Goal: Transaction & Acquisition: Purchase product/service

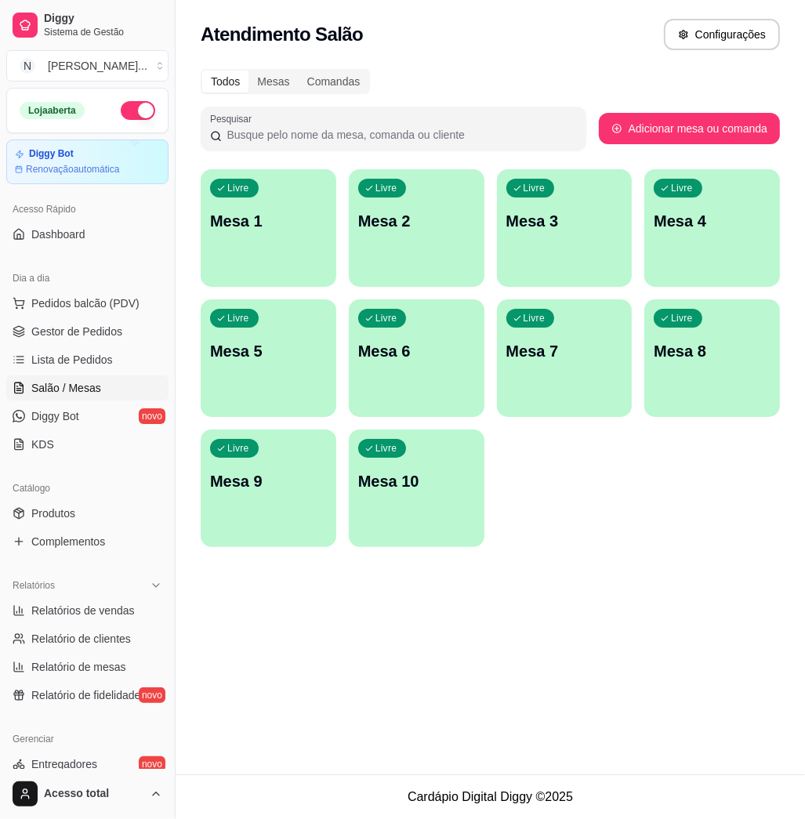
drag, startPoint x: 97, startPoint y: 302, endPoint x: 154, endPoint y: 356, distance: 78.8
click at [97, 302] on span "Pedidos balcão (PDV)" at bounding box center [85, 304] width 108 height 16
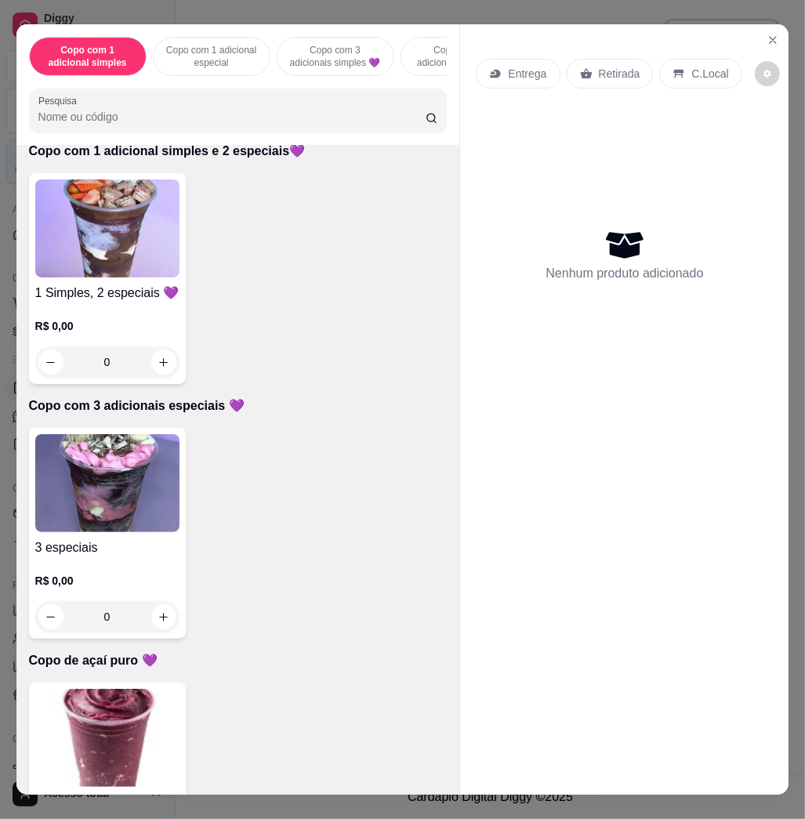
scroll to position [941, 0]
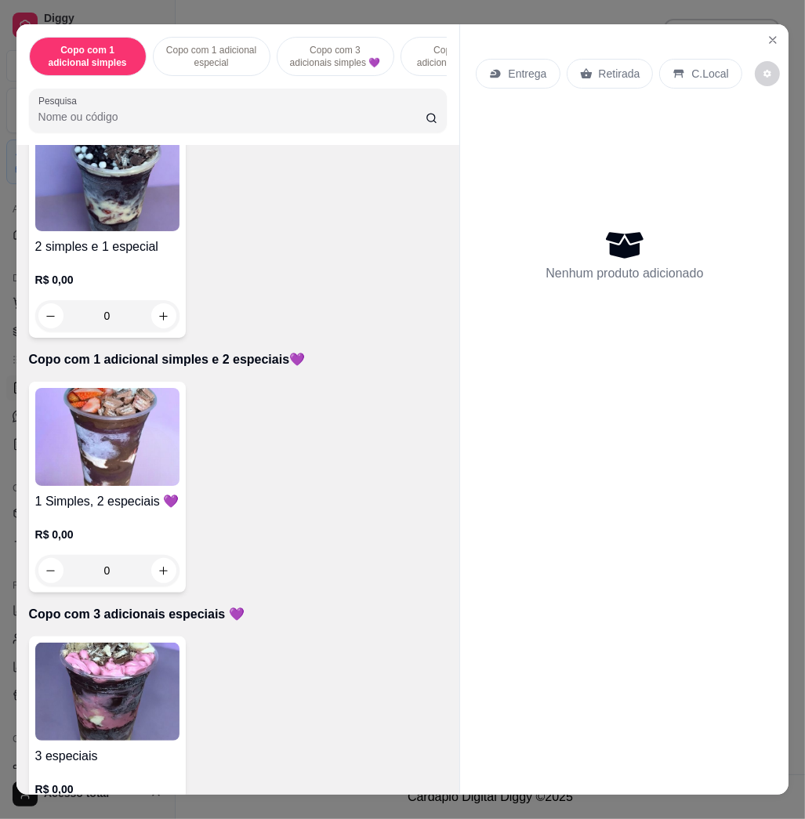
click at [122, 231] on img at bounding box center [107, 182] width 144 height 98
click at [775, 32] on button "Close" at bounding box center [773, 39] width 25 height 25
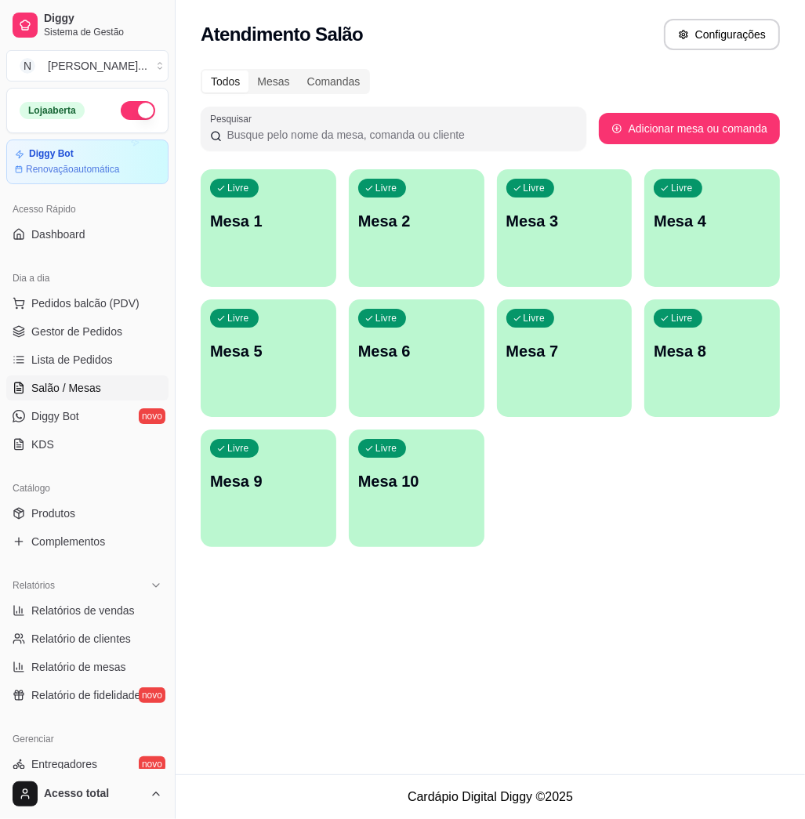
click at [291, 209] on div "Livre Mesa 1" at bounding box center [269, 218] width 136 height 99
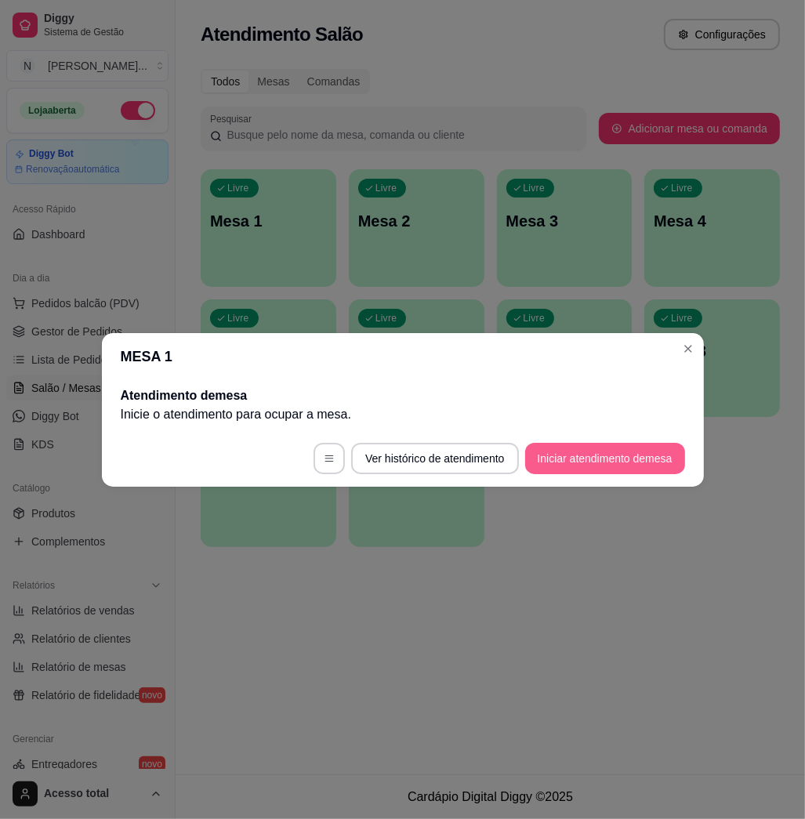
click at [594, 451] on button "Iniciar atendimento de mesa" at bounding box center [605, 458] width 160 height 31
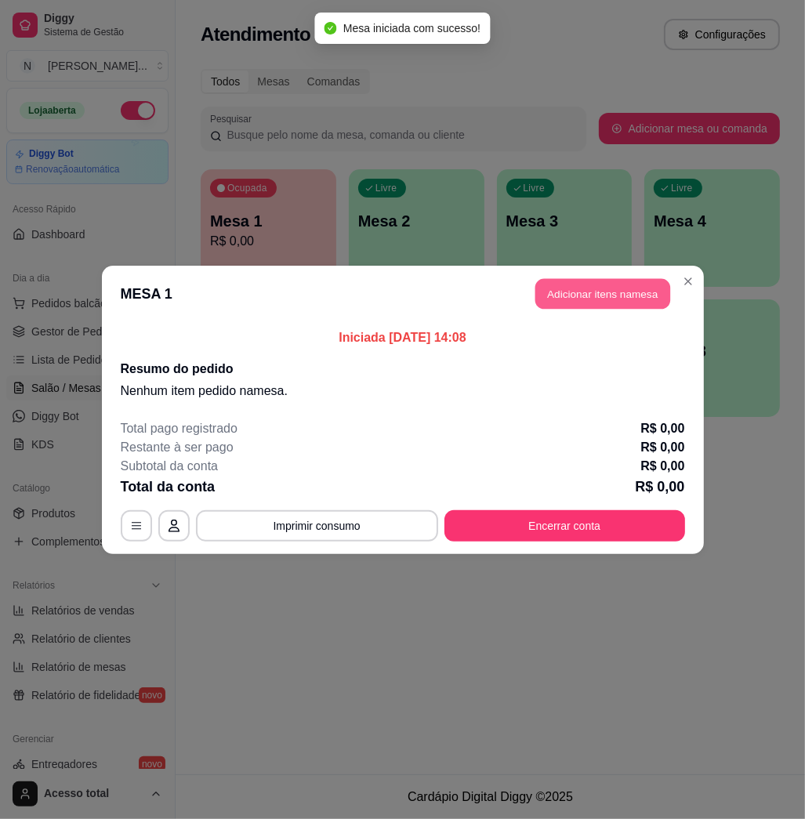
click at [567, 289] on button "Adicionar itens na mesa" at bounding box center [603, 293] width 135 height 31
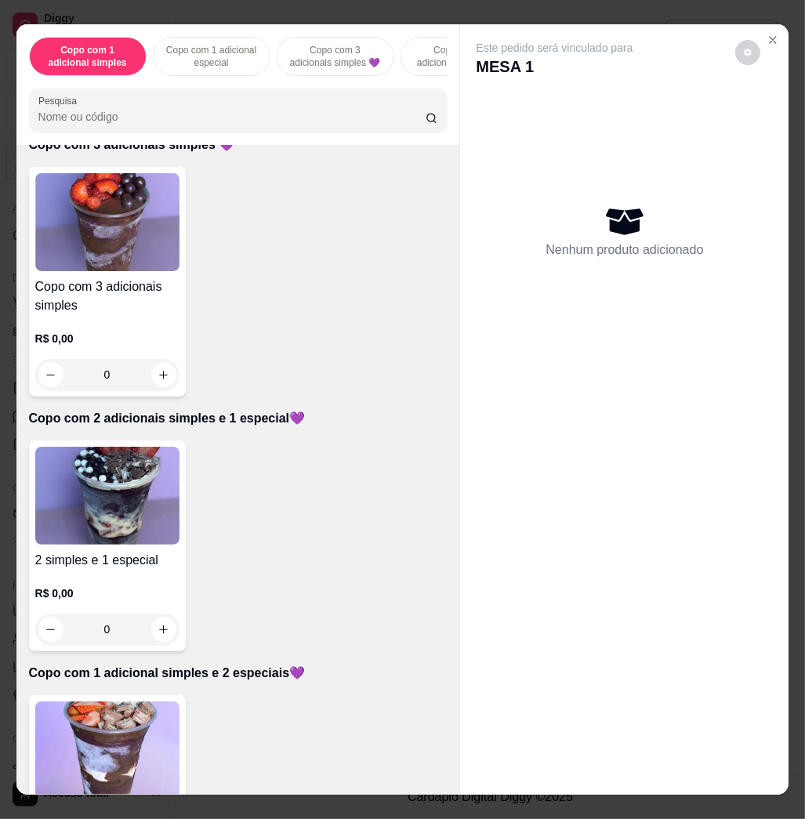
scroll to position [941, 0]
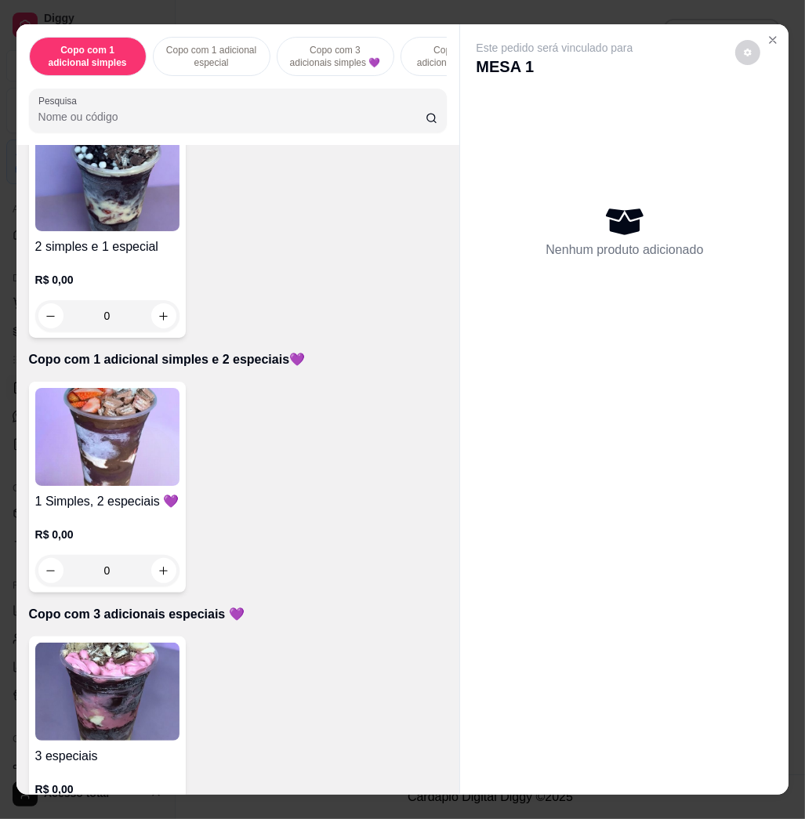
click at [158, 436] on img at bounding box center [107, 437] width 144 height 98
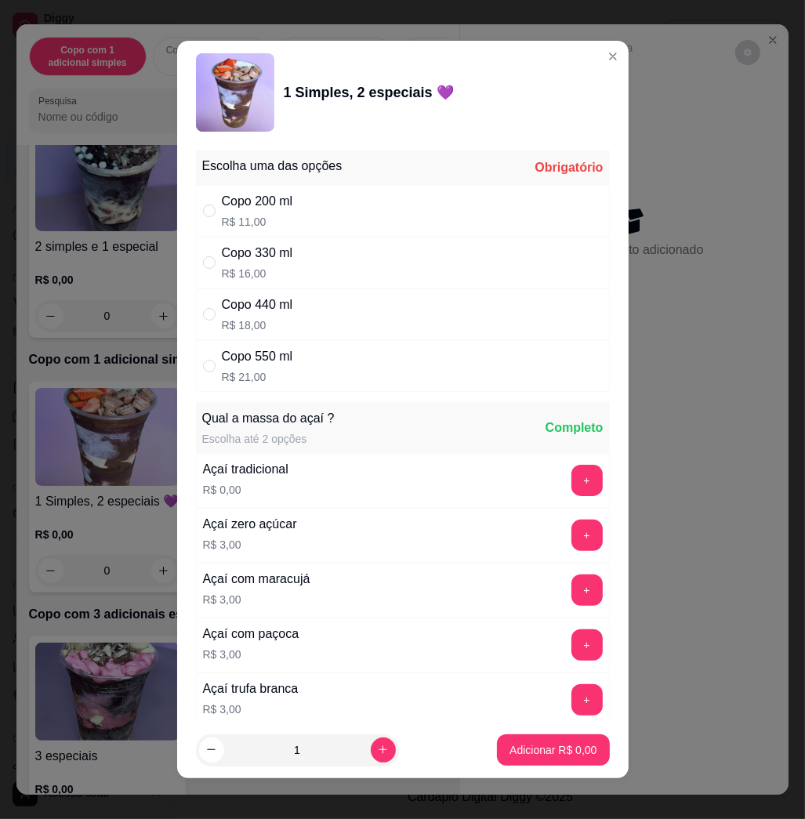
click at [347, 368] on div "Copo 550 ml R$ 21,00" at bounding box center [403, 366] width 414 height 52
radio input "true"
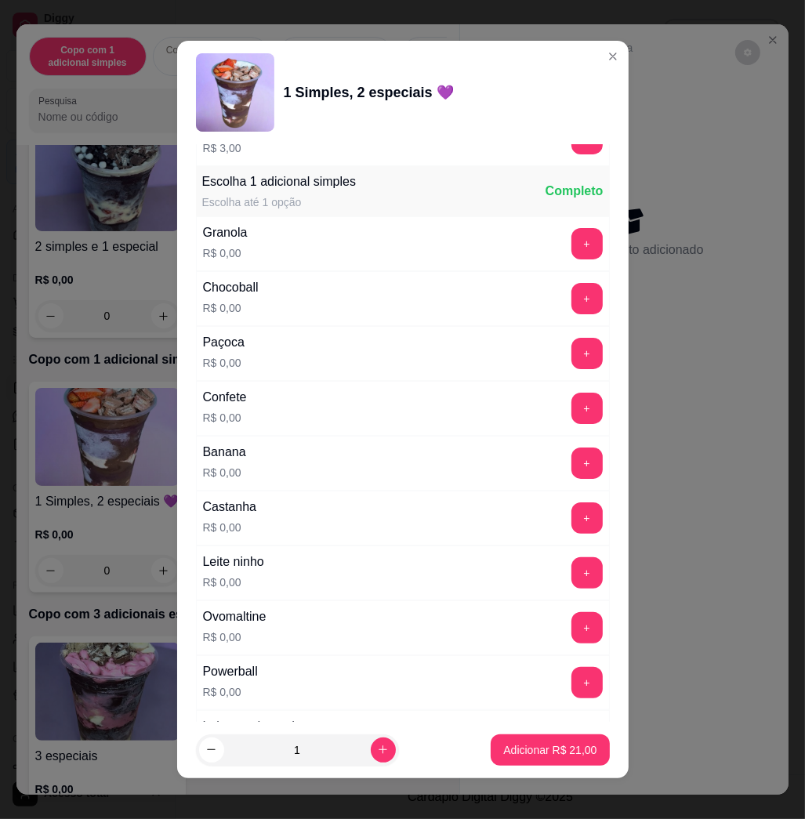
scroll to position [1150, 0]
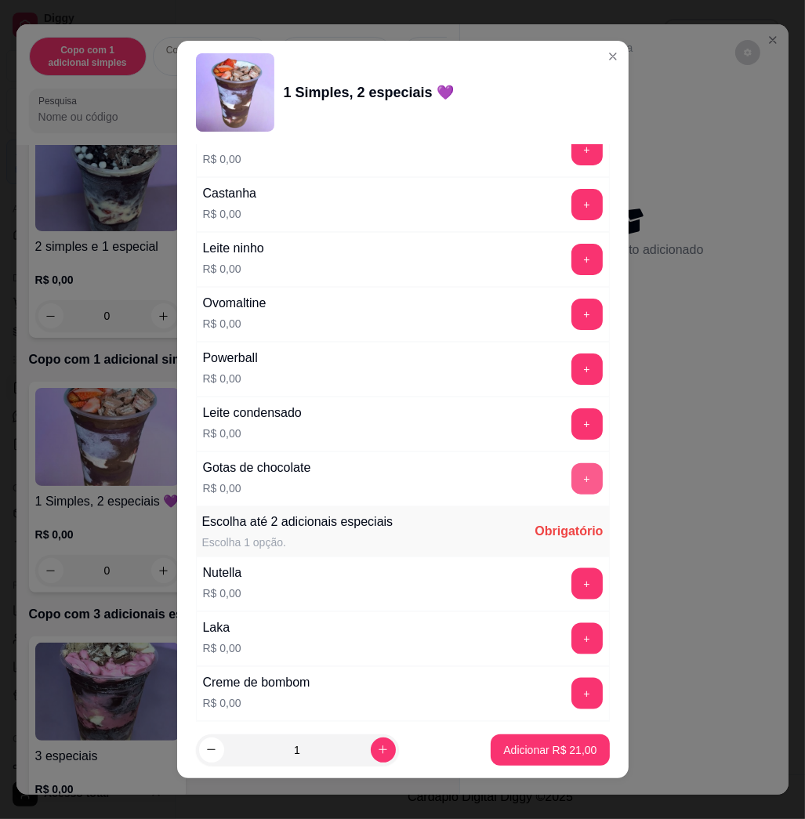
click at [572, 491] on button "+" at bounding box center [587, 478] width 31 height 31
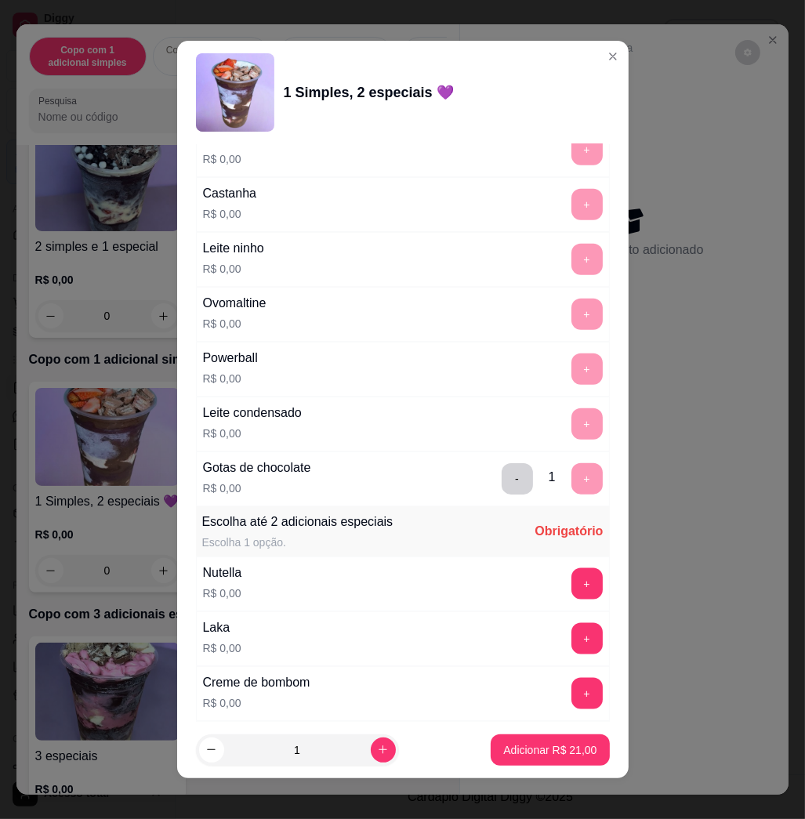
scroll to position [1882, 0]
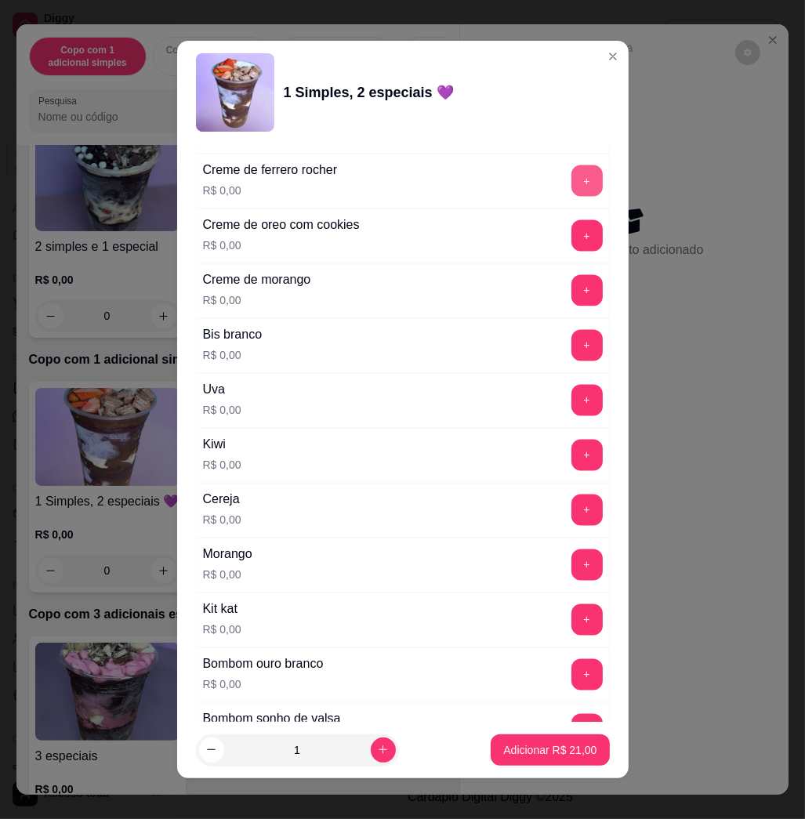
click at [572, 188] on button "+" at bounding box center [587, 180] width 31 height 31
click at [572, 406] on button "+" at bounding box center [587, 401] width 31 height 31
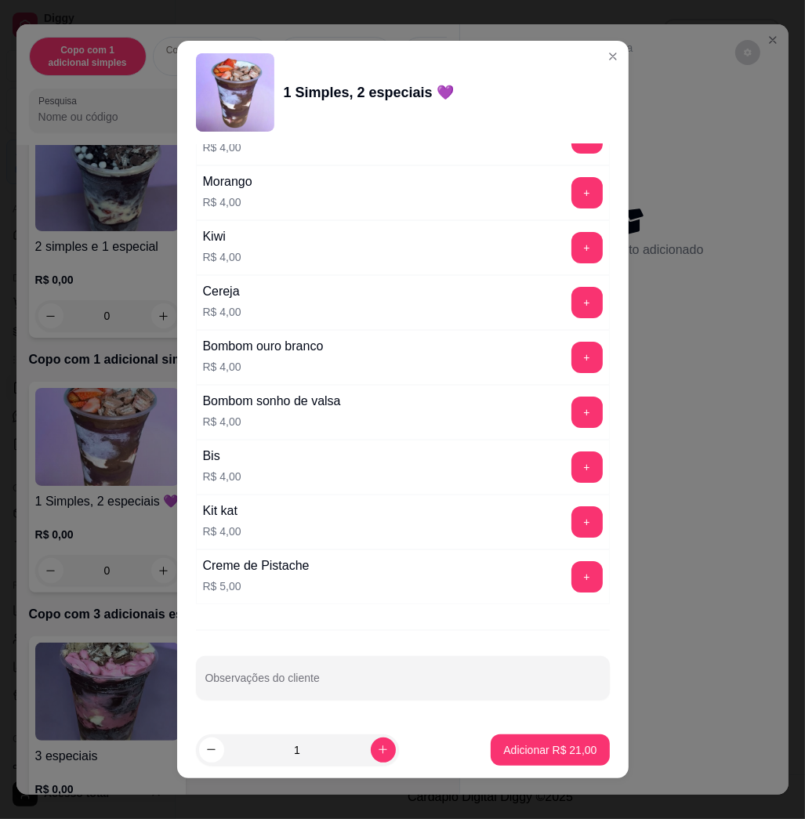
scroll to position [9, 0]
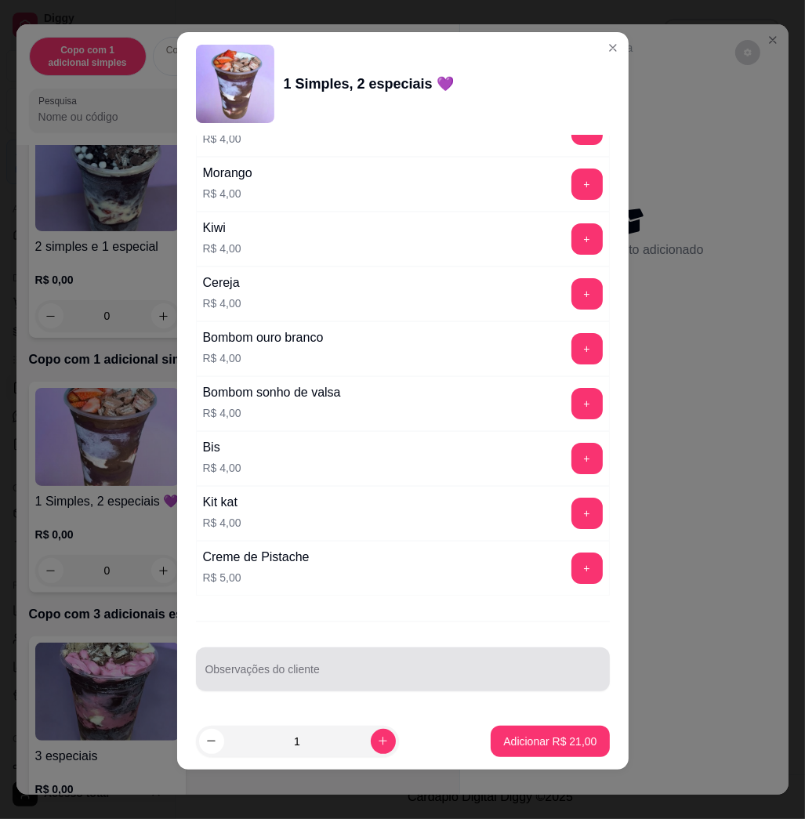
drag, startPoint x: 423, startPoint y: 662, endPoint x: 397, endPoint y: 696, distance: 43.6
click at [423, 668] on div at bounding box center [402, 669] width 395 height 31
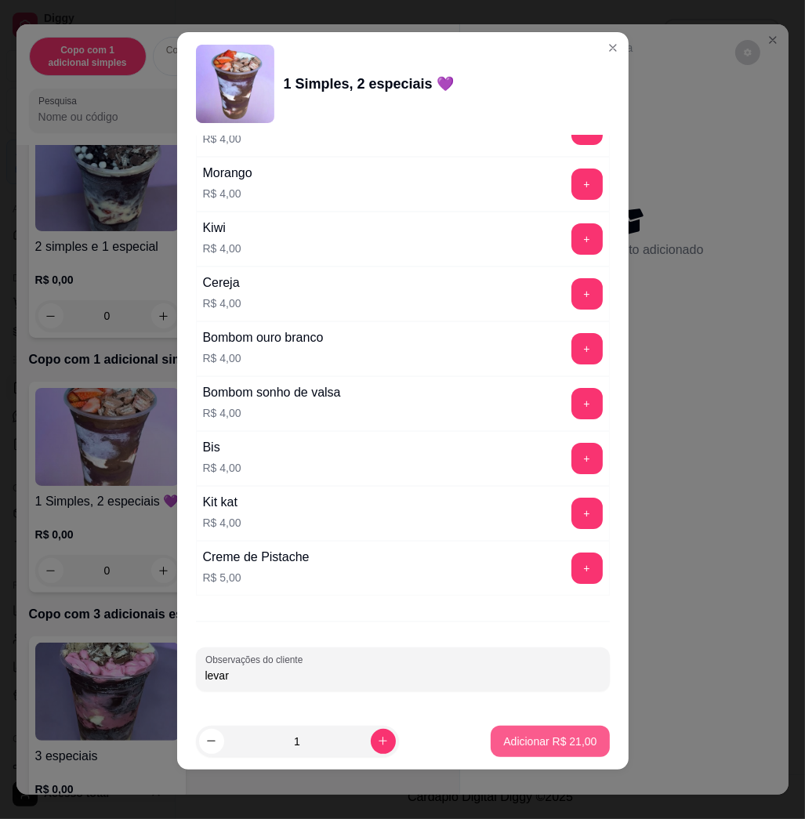
type input "levar"
click at [548, 748] on p "Adicionar R$ 21,00" at bounding box center [549, 742] width 93 height 16
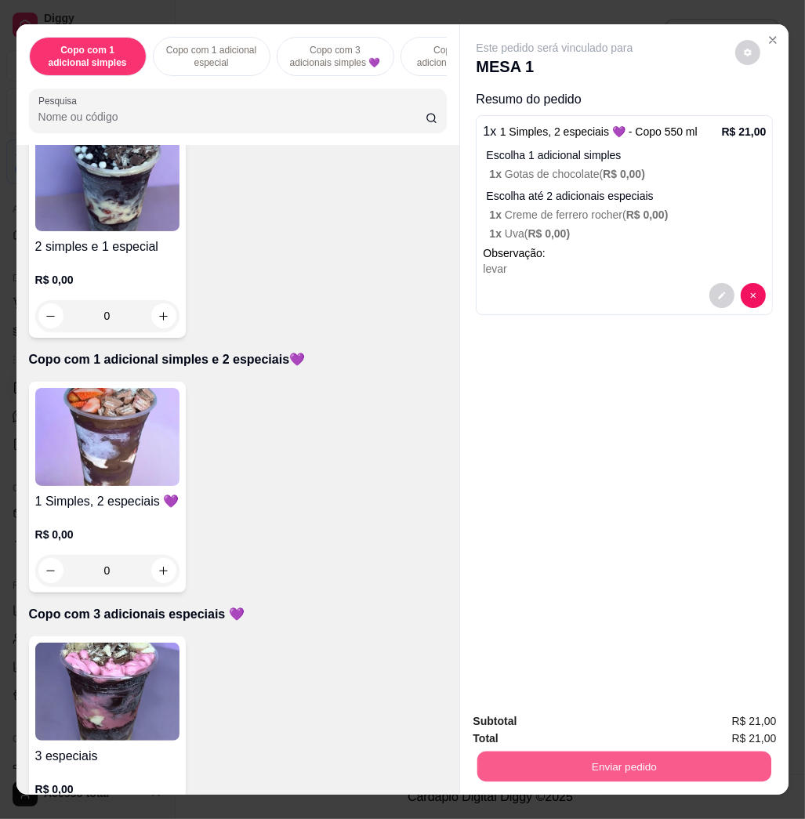
click at [633, 757] on button "Enviar pedido" at bounding box center [625, 766] width 294 height 31
click at [621, 721] on button "Não registrar e enviar pedido" at bounding box center [571, 720] width 158 height 29
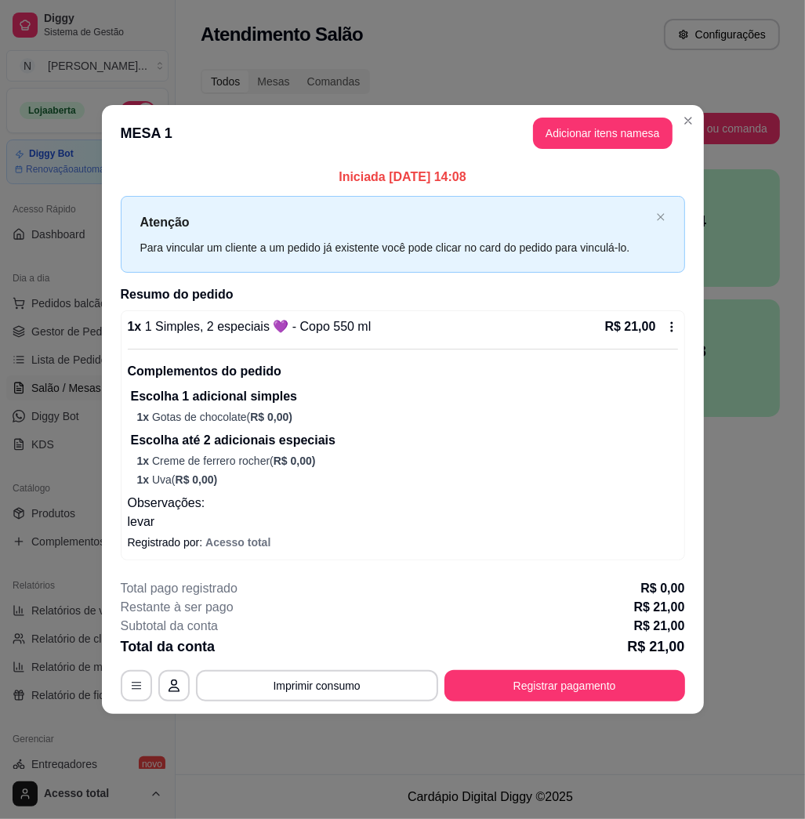
scroll to position [14, 0]
